Goal: Task Accomplishment & Management: Use online tool/utility

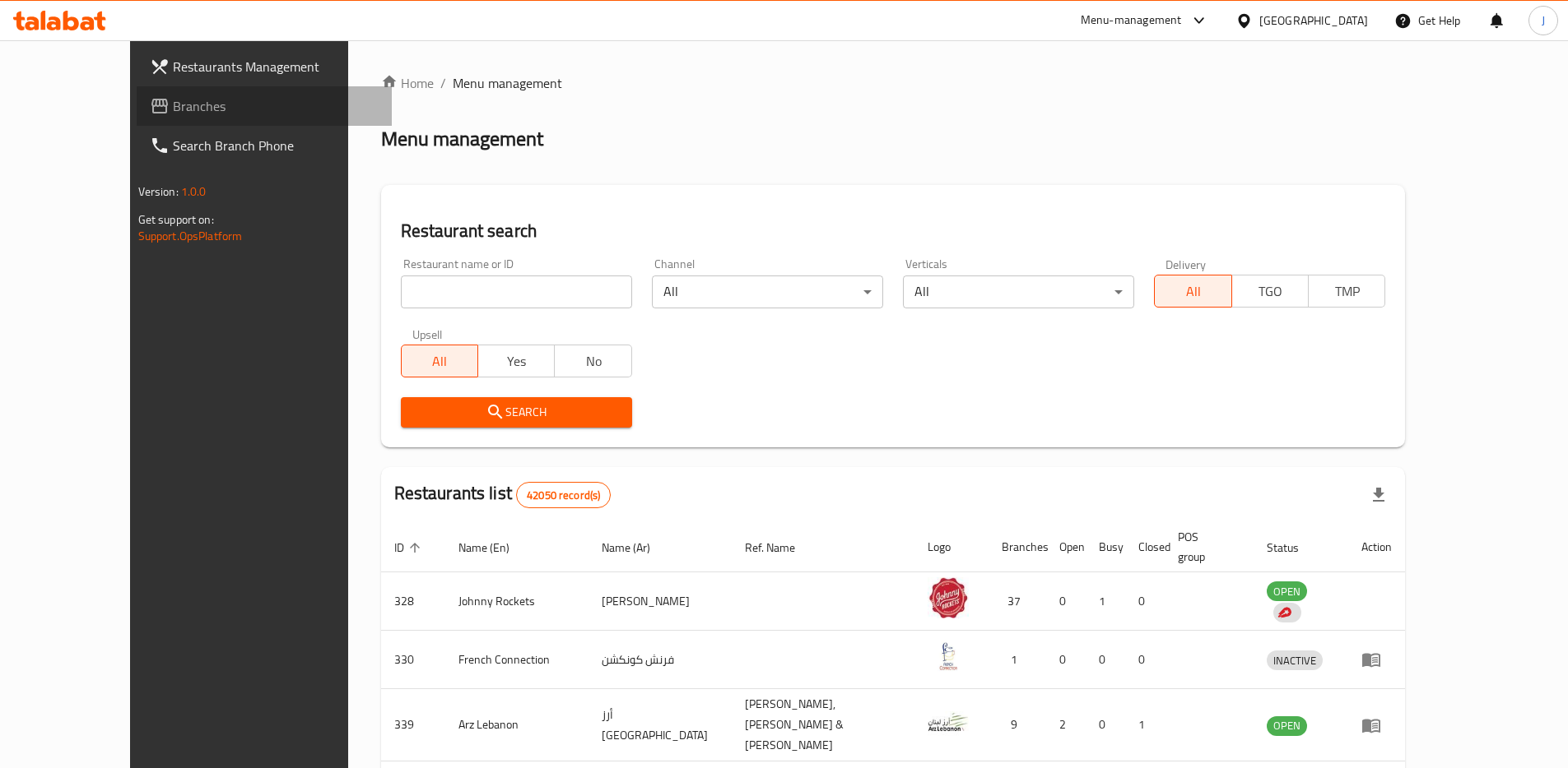
click at [173, 100] on span "Branches" at bounding box center [276, 106] width 206 height 20
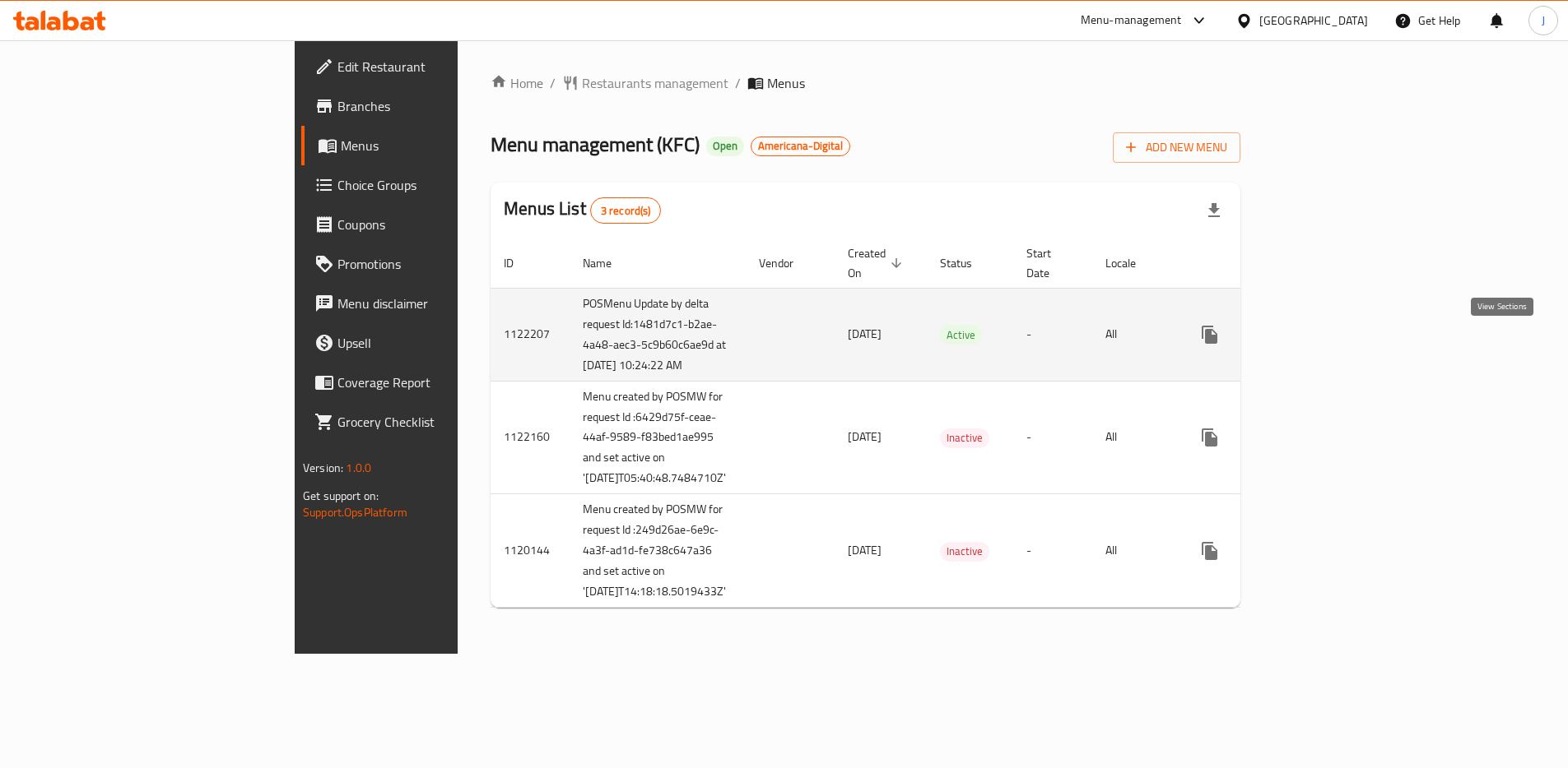
click at [1348, 343] on link "enhanced table" at bounding box center [1328, 335] width 40 height 40
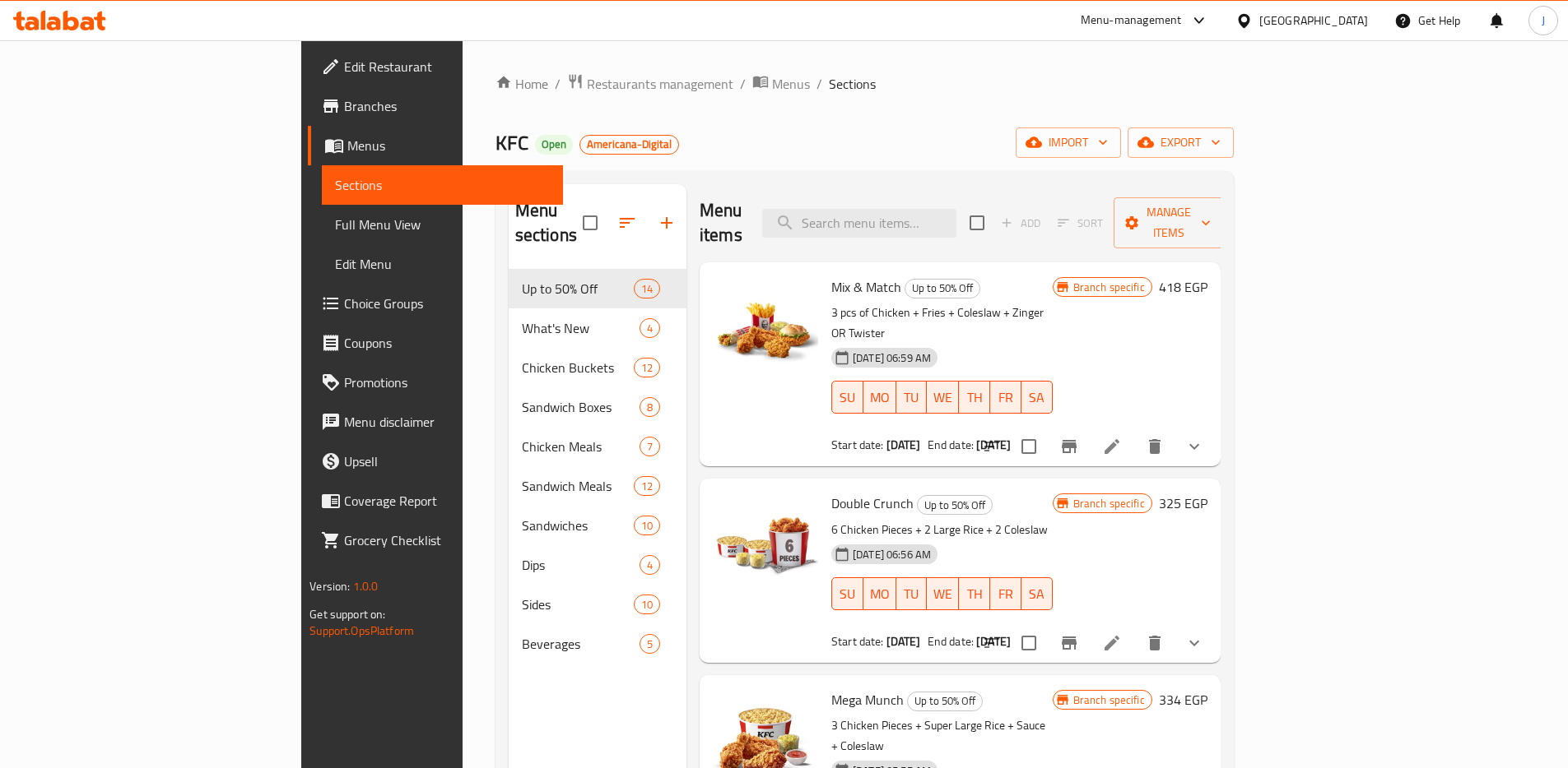
click at [943, 227] on div "Menu items Add Sort Manage items" at bounding box center [960, 223] width 521 height 78
click at [947, 218] on input "search" at bounding box center [859, 223] width 194 height 29
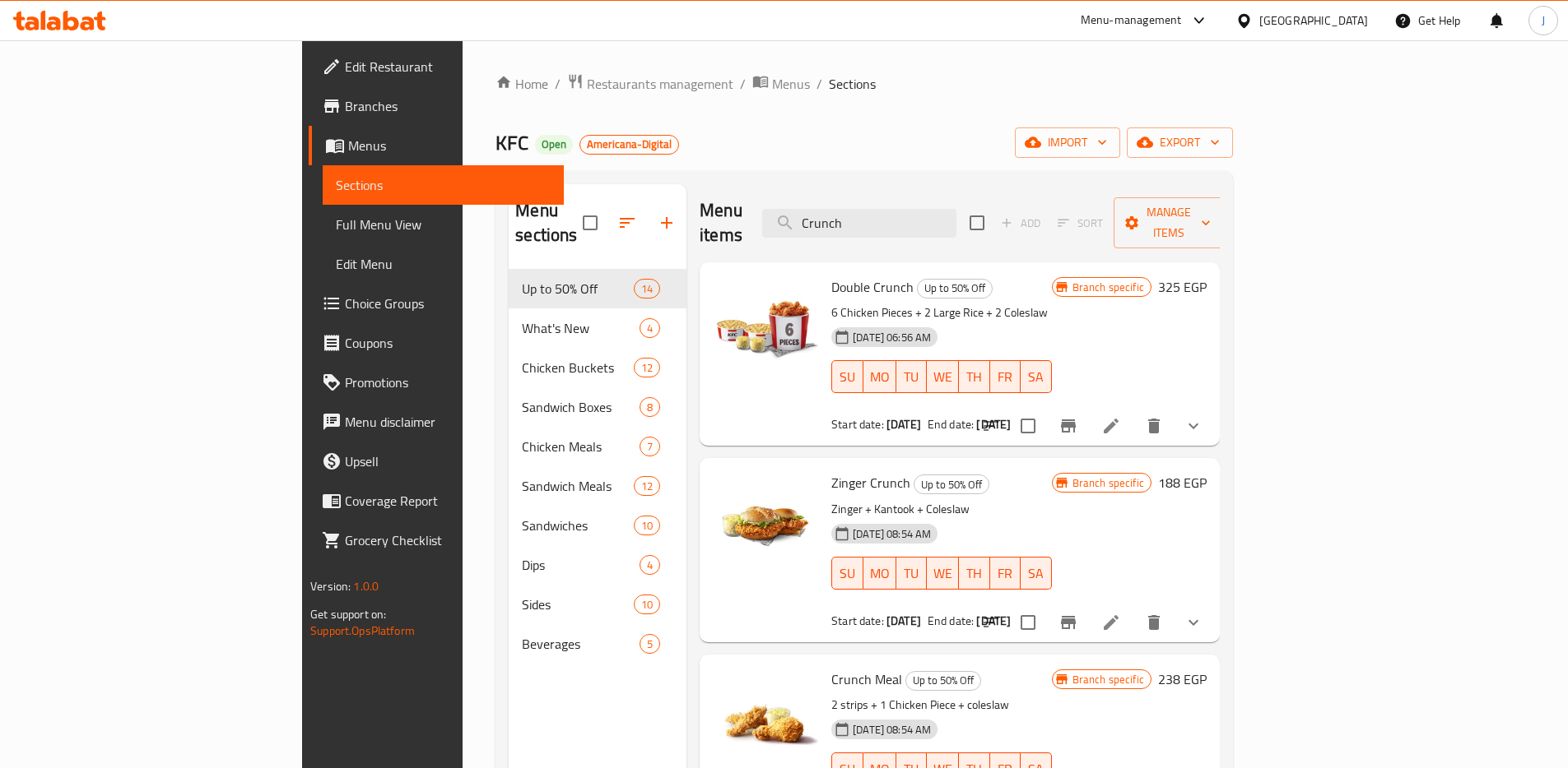
scroll to position [230, 0]
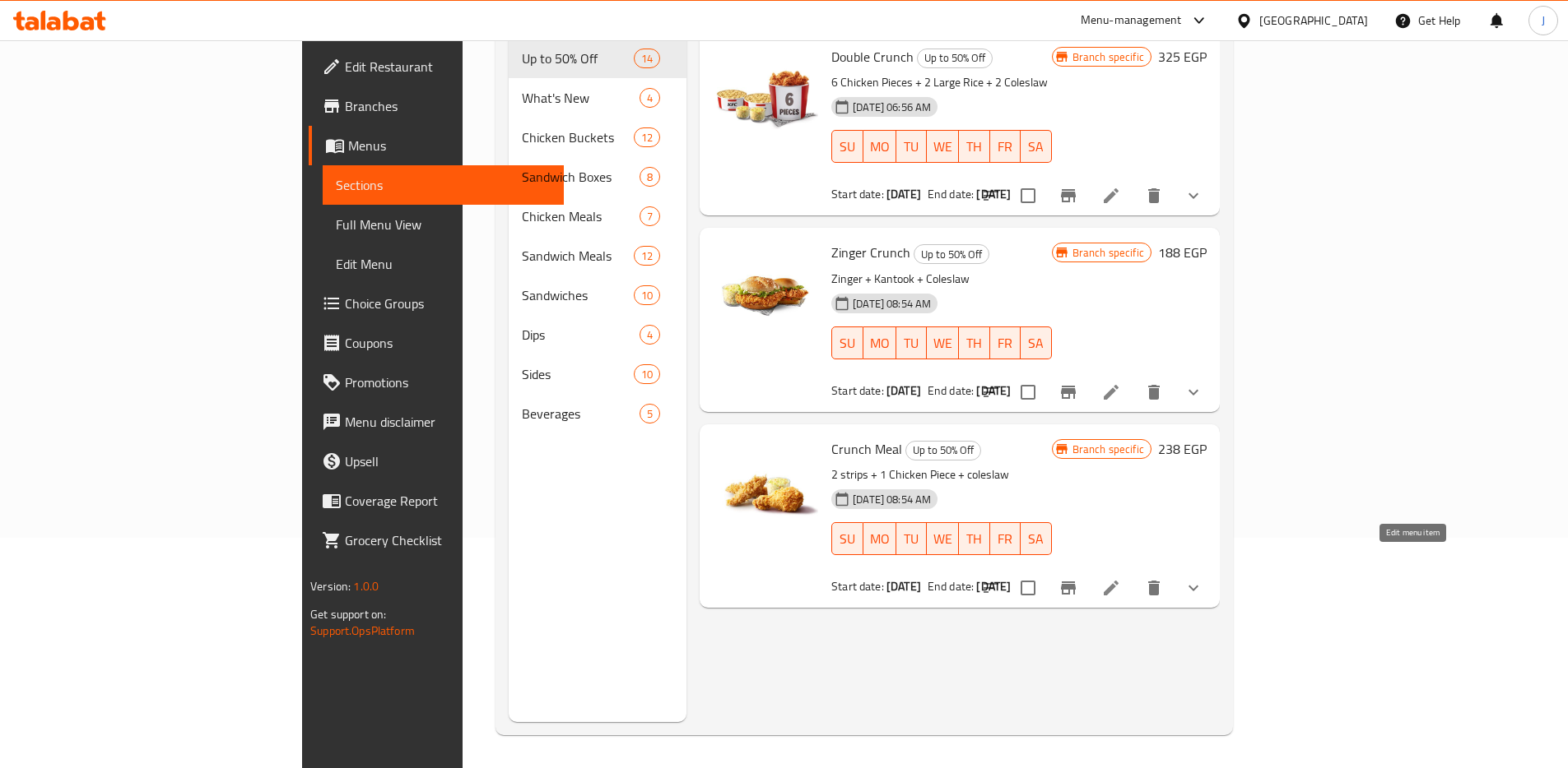
type input "Crunch"
click at [1121, 579] on icon at bounding box center [1111, 588] width 20 height 20
